Goal: Information Seeking & Learning: Learn about a topic

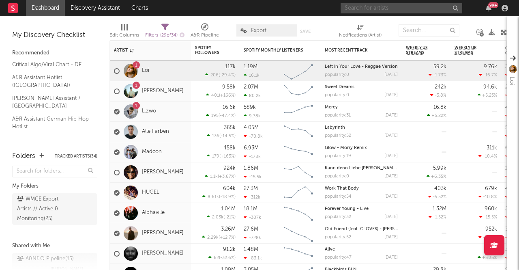
click at [364, 10] on input "text" at bounding box center [402, 8] width 122 height 10
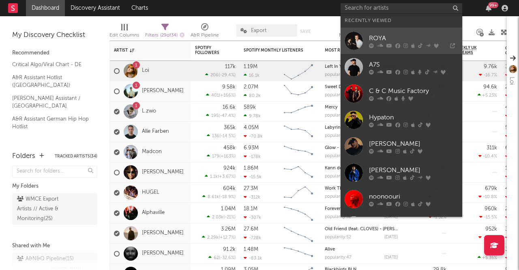
click at [389, 37] on div "ROYA" at bounding box center [413, 38] width 89 height 10
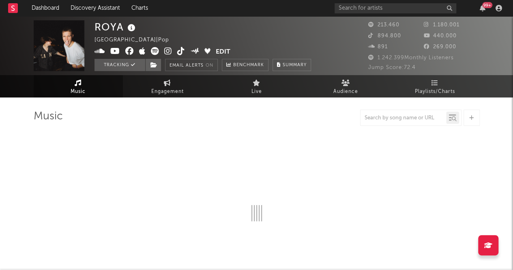
select select "6m"
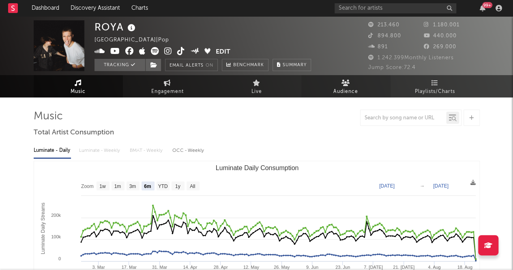
click at [351, 75] on link "Audience" at bounding box center [345, 86] width 89 height 22
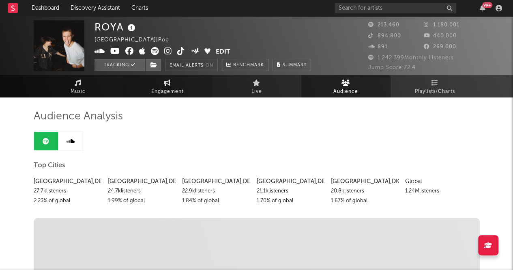
click at [184, 88] on link "Engagement" at bounding box center [167, 86] width 89 height 22
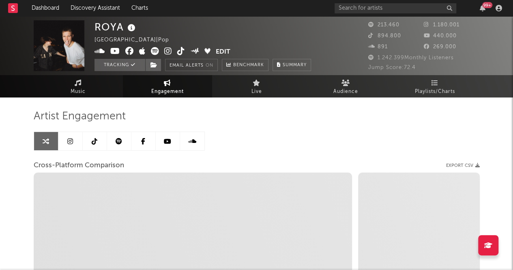
select select "1w"
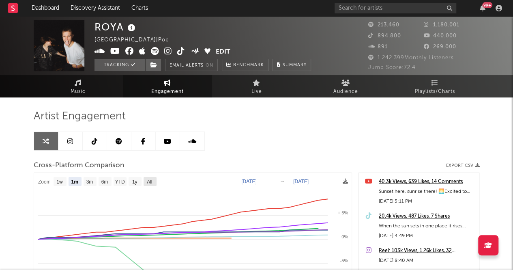
click at [151, 179] on text "All" at bounding box center [149, 182] width 5 height 6
select select "All"
type input "[DATE]"
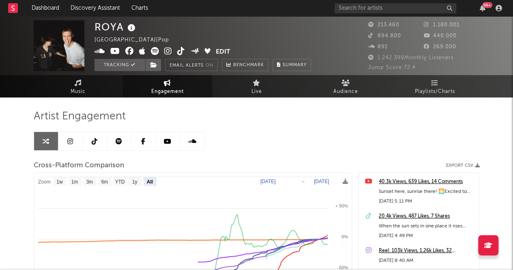
select select "All"
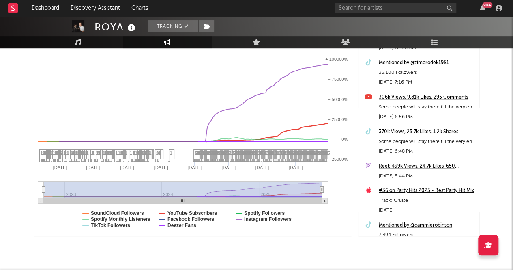
scroll to position [162, 0]
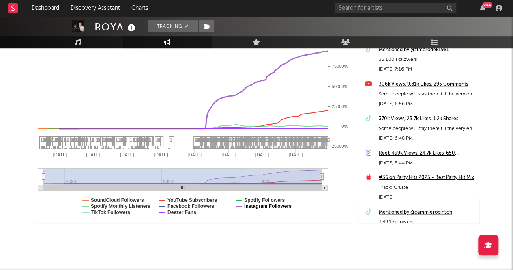
click at [273, 205] on text "Instagram Followers" at bounding box center [267, 206] width 47 height 6
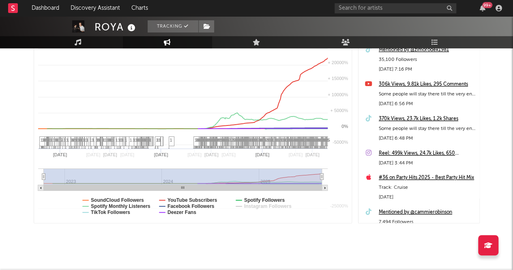
select select "All"
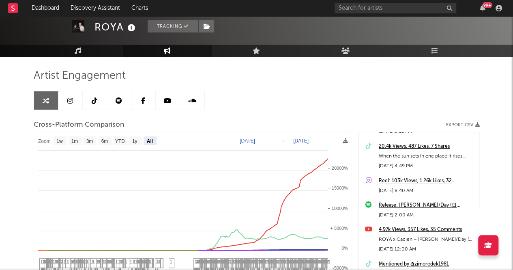
scroll to position [0, 0]
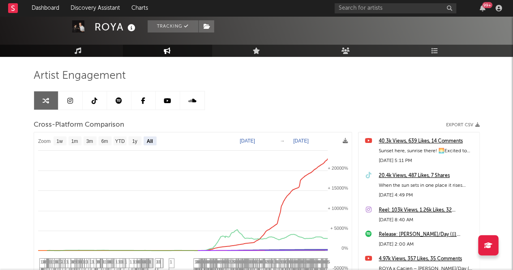
click at [404, 175] on div "20.4k Views, 487 Likes, 7 Shares" at bounding box center [427, 176] width 96 height 10
click at [395, 138] on div "40.3k Views, 639 Likes, 14 Comments" at bounding box center [427, 141] width 96 height 10
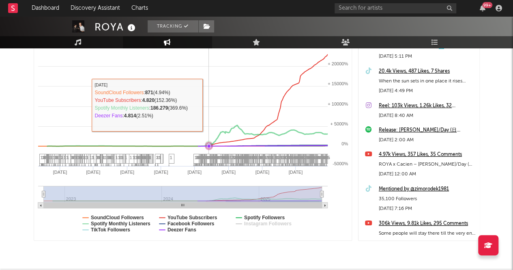
scroll to position [172, 0]
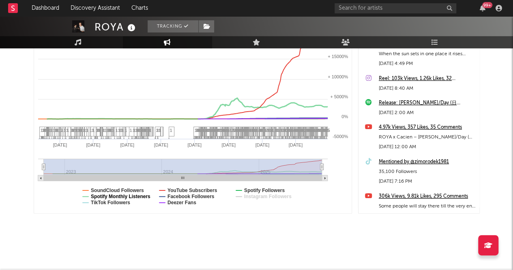
click at [117, 196] on text "Spotify Monthly Listeners" at bounding box center [121, 196] width 60 height 6
